Goal: Check status: Check status

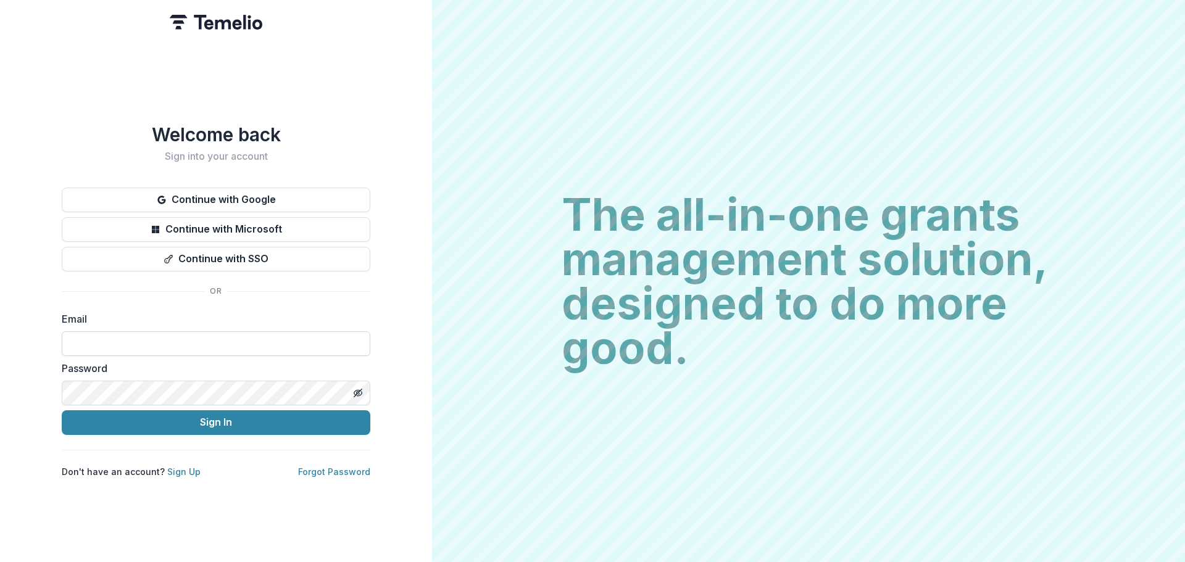
click at [183, 336] on input at bounding box center [216, 343] width 309 height 25
type input "**********"
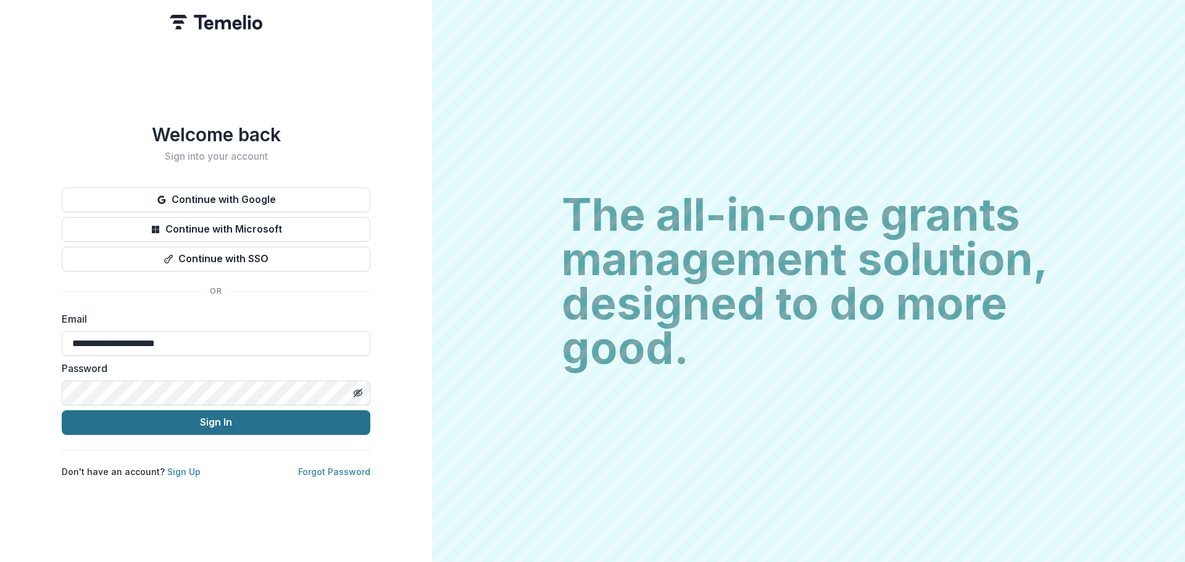
click at [194, 417] on button "Sign In" at bounding box center [216, 423] width 309 height 25
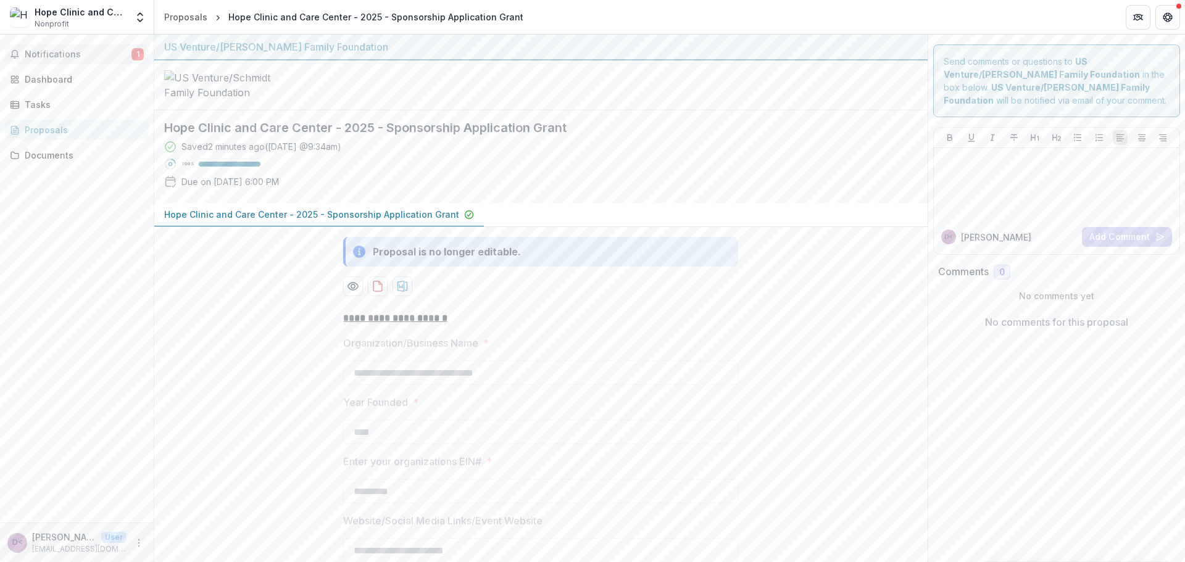
click at [70, 52] on span "Notifications" at bounding box center [78, 54] width 107 height 10
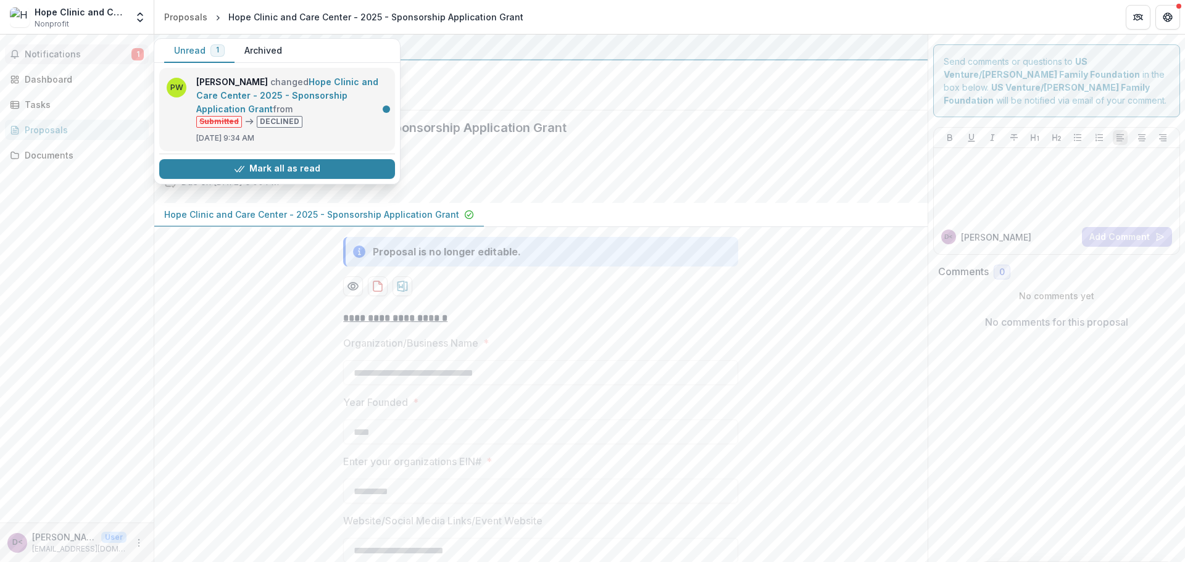
click at [302, 86] on link "Hope Clinic and Care Center - 2025 - Sponsorship Application Grant" at bounding box center [287, 96] width 182 height 38
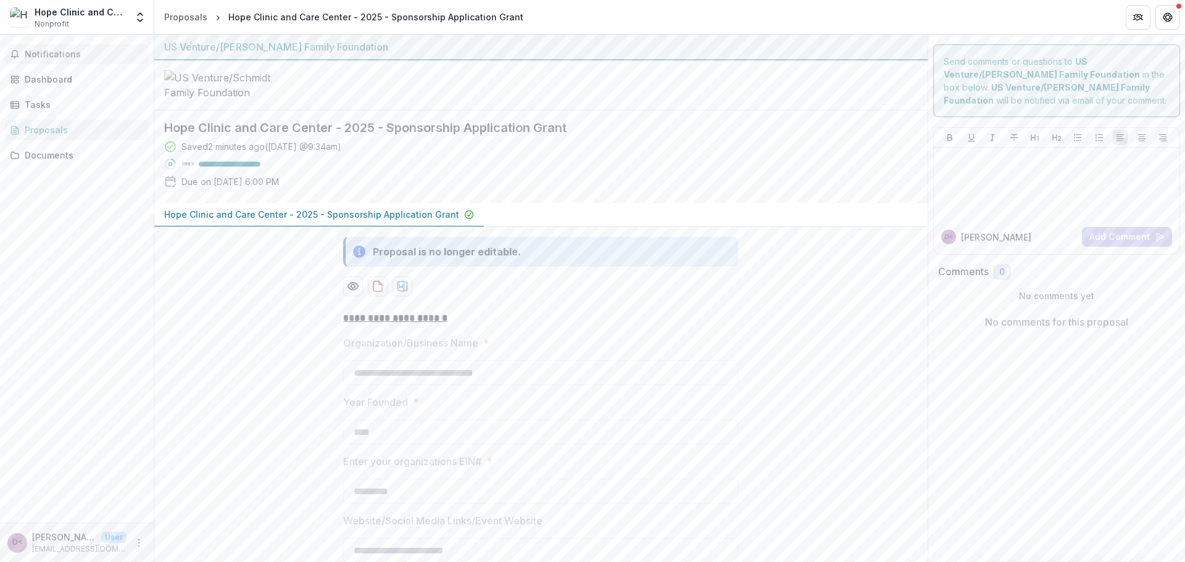
click at [42, 50] on span "Notifications" at bounding box center [84, 54] width 119 height 10
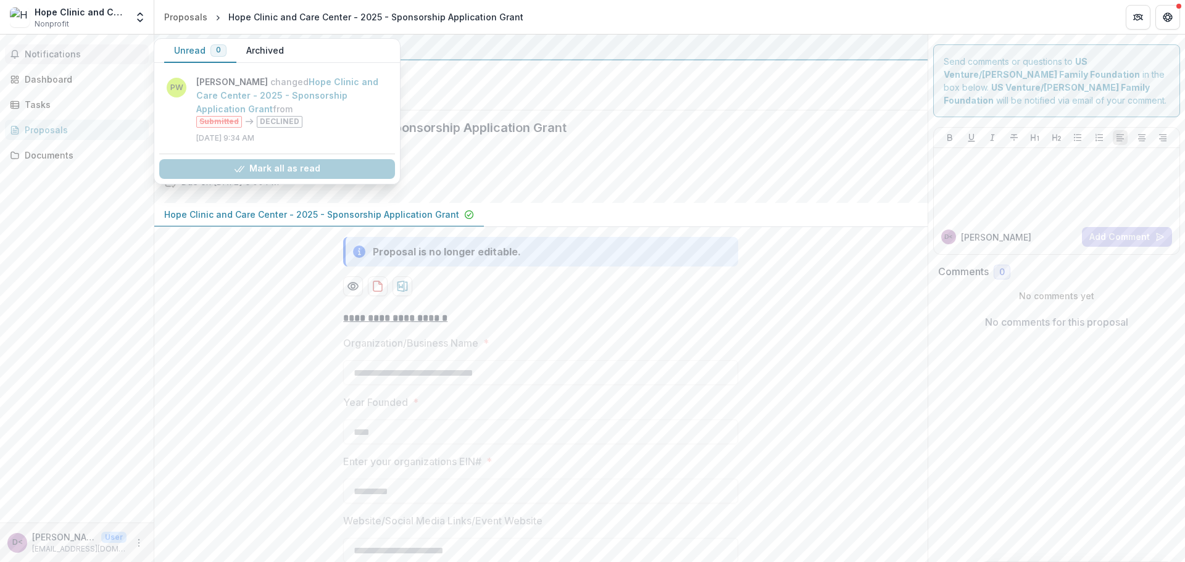
click at [62, 51] on span "Notifications" at bounding box center [84, 54] width 119 height 10
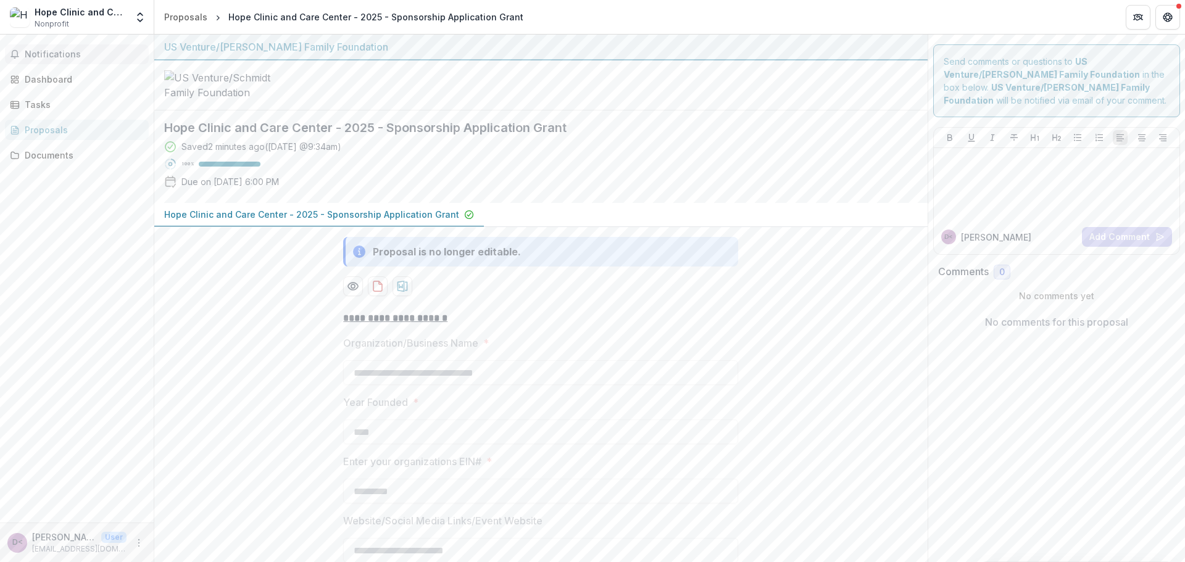
click at [62, 51] on span "Notifications" at bounding box center [84, 54] width 119 height 10
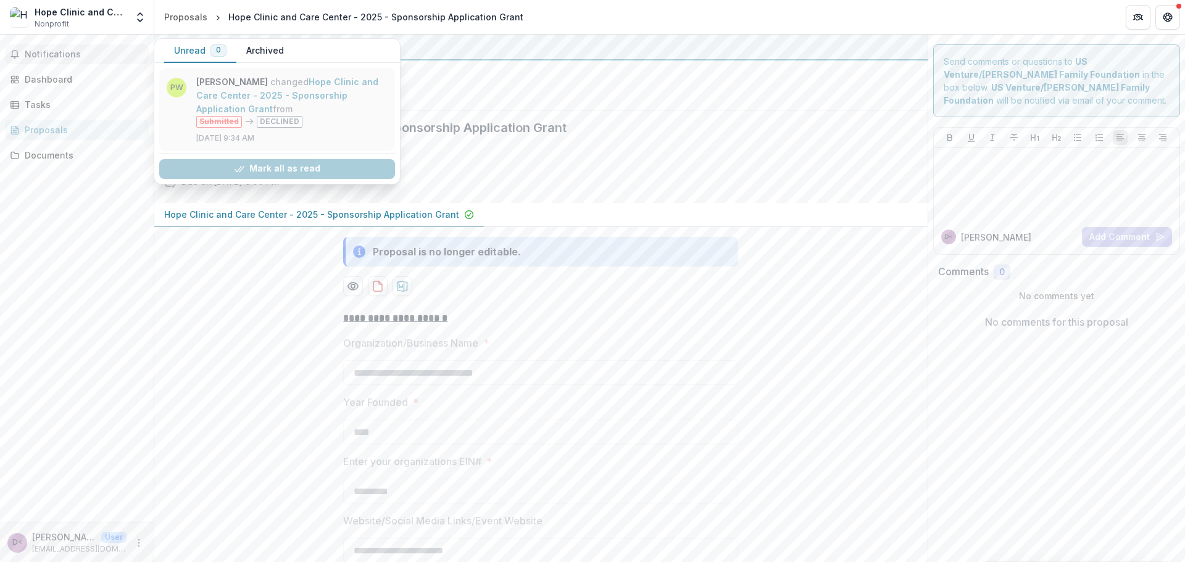
click at [281, 91] on link "Hope Clinic and Care Center - 2025 - Sponsorship Application Grant" at bounding box center [287, 96] width 182 height 38
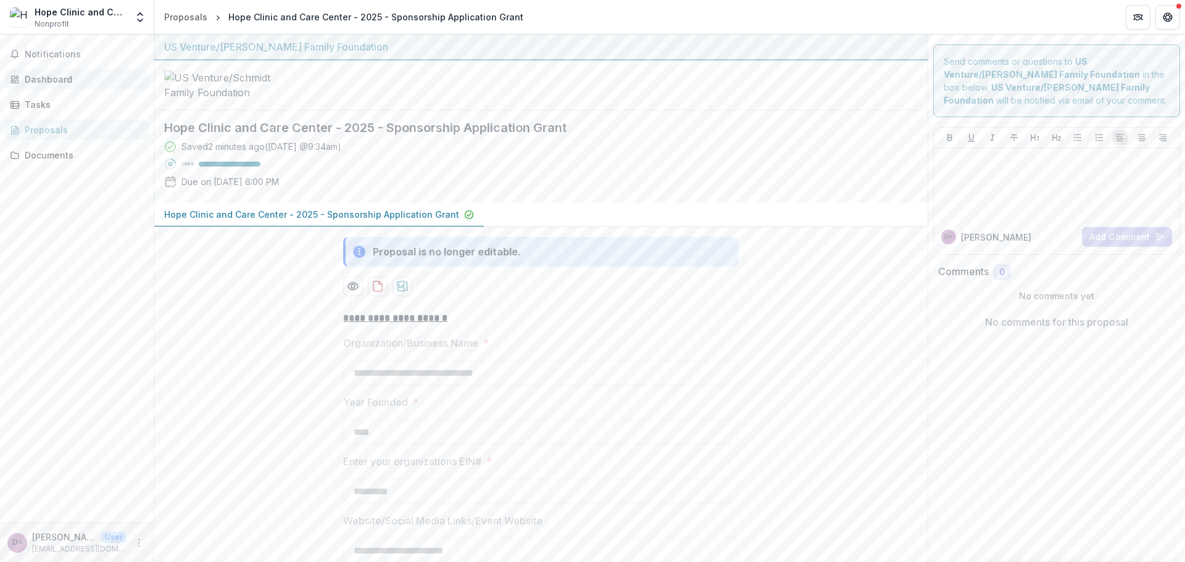
click at [28, 80] on div "Dashboard" at bounding box center [82, 79] width 114 height 13
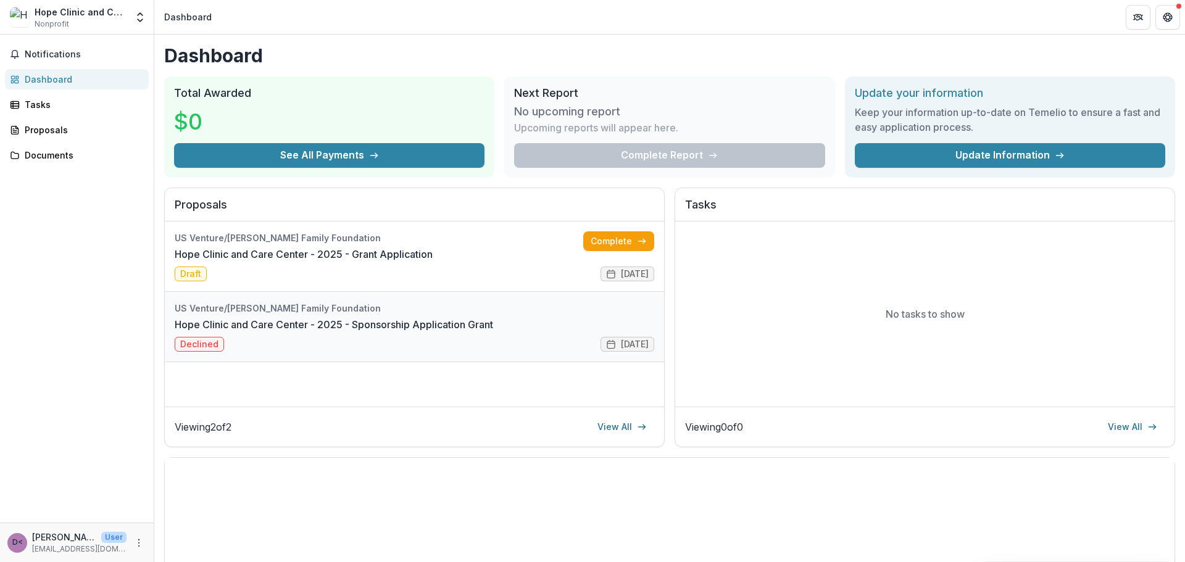
click at [197, 332] on link "Hope Clinic and Care Center - 2025 - Sponsorship Application Grant" at bounding box center [334, 324] width 319 height 15
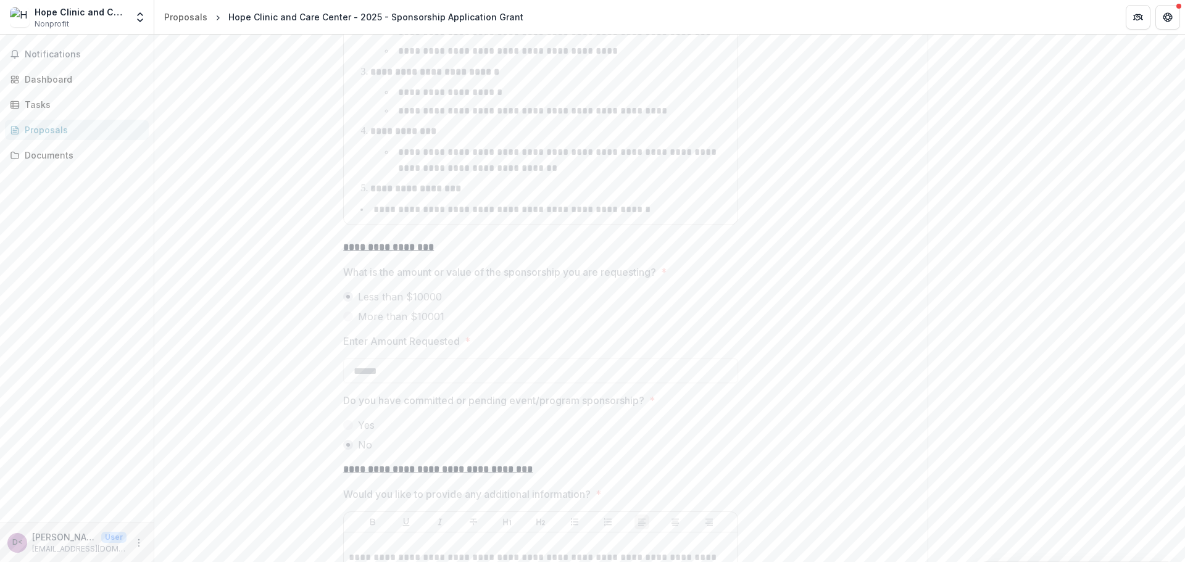
scroll to position [3457, 0]
click at [67, 54] on span "Notifications" at bounding box center [84, 54] width 119 height 10
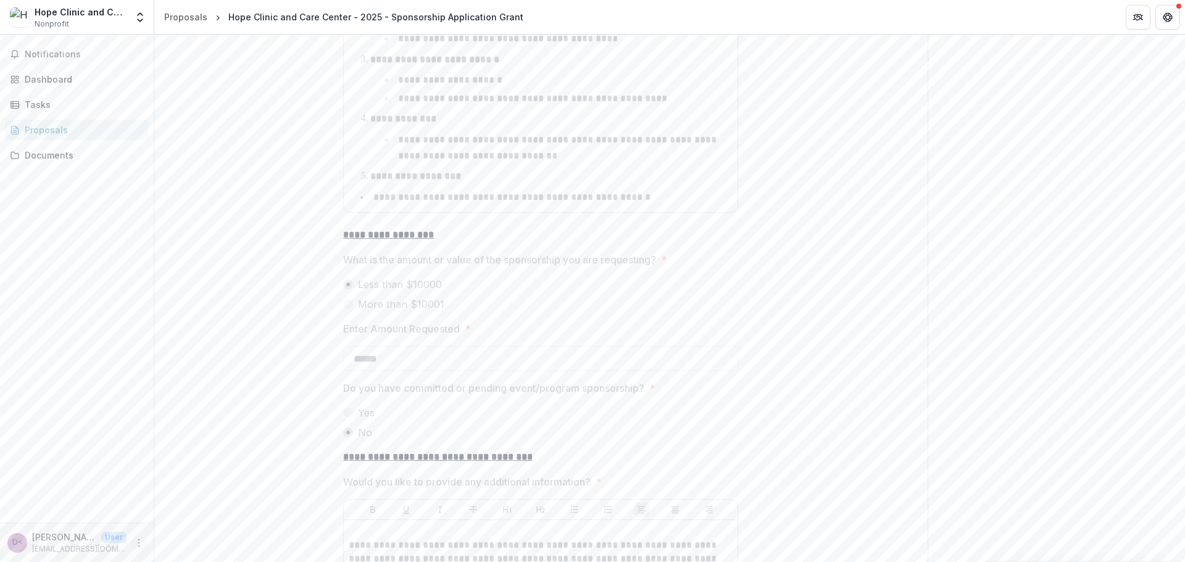
click at [140, 542] on icon "More" at bounding box center [139, 543] width 10 height 10
click at [200, 540] on button "Logout" at bounding box center [220, 537] width 132 height 20
